Goal: Transaction & Acquisition: Purchase product/service

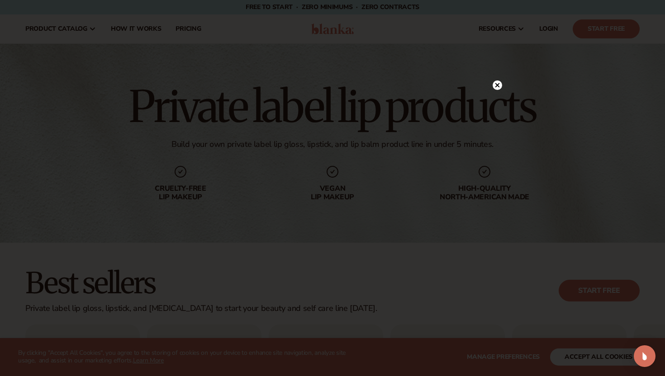
click at [500, 64] on div at bounding box center [332, 188] width 665 height 376
click at [496, 90] on div at bounding box center [497, 85] width 9 height 16
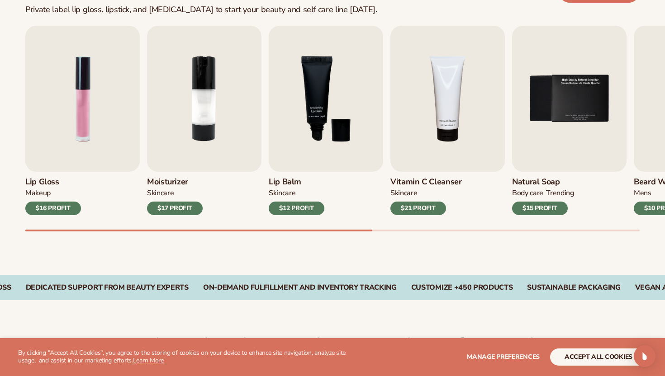
scroll to position [323, 0]
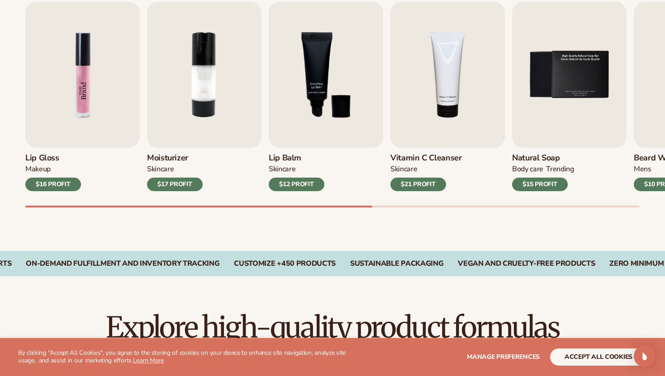
click at [98, 116] on img "1 / 9" at bounding box center [82, 75] width 114 height 146
click at [90, 92] on img "1 / 9" at bounding box center [82, 75] width 114 height 146
click at [65, 184] on div "$16 PROFIT" at bounding box center [53, 185] width 56 height 14
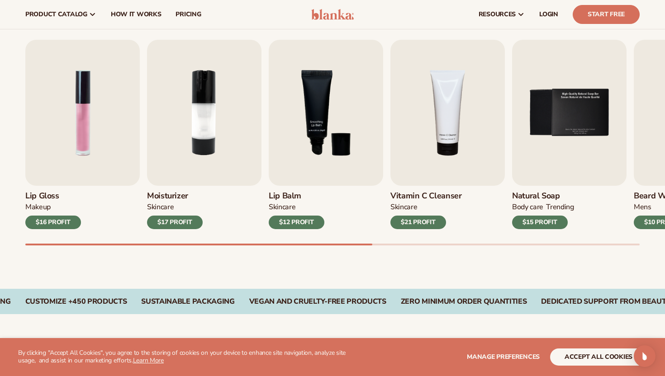
scroll to position [225, 0]
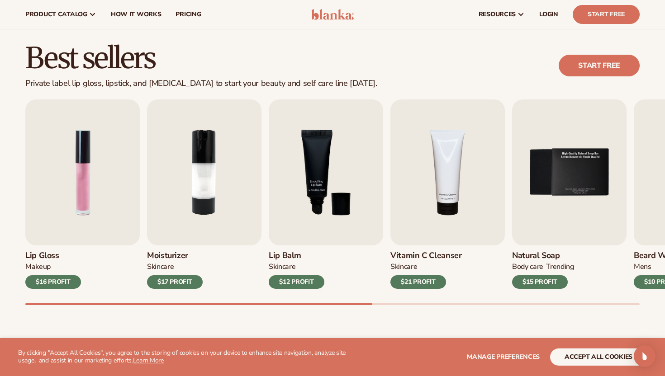
click at [57, 286] on div "$16 PROFIT" at bounding box center [53, 282] width 56 height 14
click at [104, 125] on img "1 / 9" at bounding box center [82, 173] width 114 height 146
click at [188, 138] on img "2 / 9" at bounding box center [204, 173] width 114 height 146
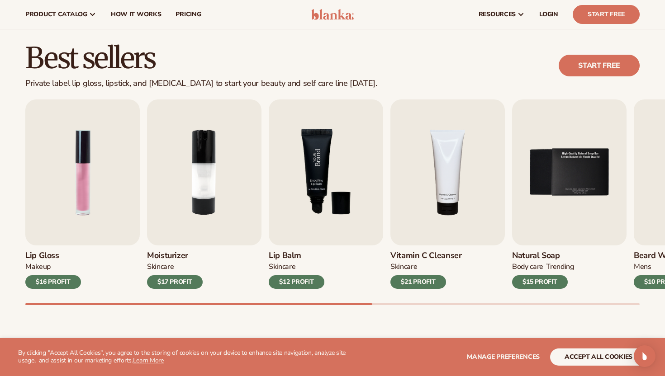
click at [318, 155] on img "3 / 9" at bounding box center [326, 173] width 114 height 146
click at [441, 181] on img "4 / 9" at bounding box center [447, 173] width 114 height 146
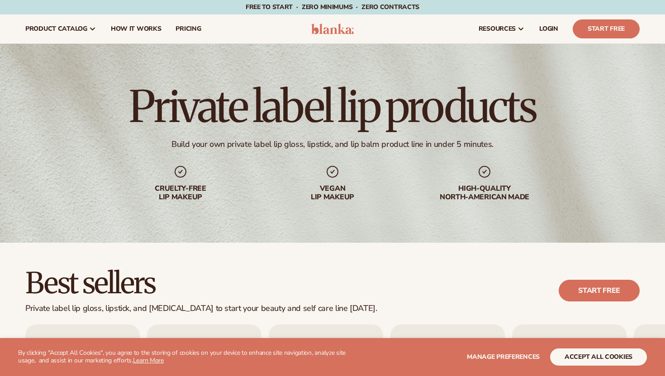
scroll to position [225, 0]
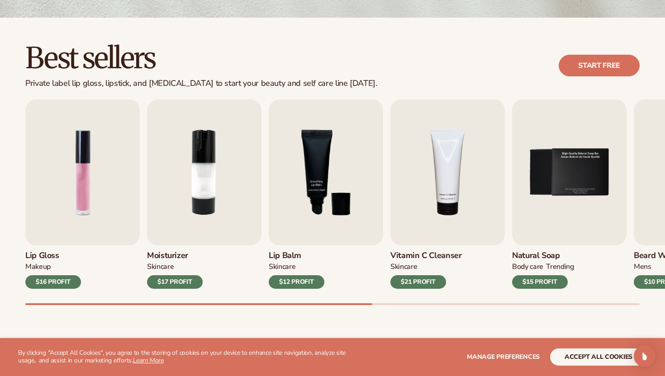
click at [396, 64] on div "Best sellers Private label lip gloss, lipstick, and [MEDICAL_DATA] to start you…" at bounding box center [332, 66] width 614 height 46
